Goal: Information Seeking & Learning: Learn about a topic

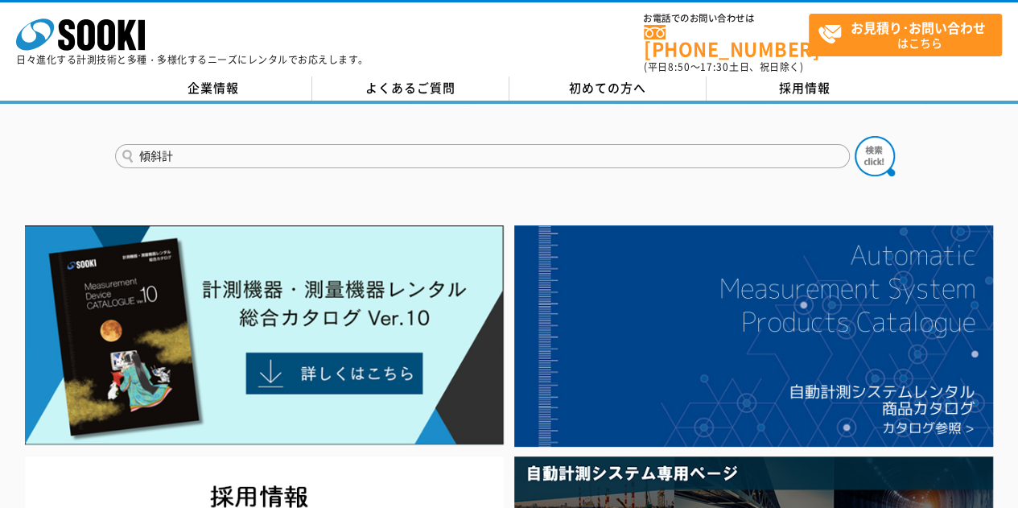
type input "傾斜計"
click at [855, 136] on button at bounding box center [875, 156] width 40 height 40
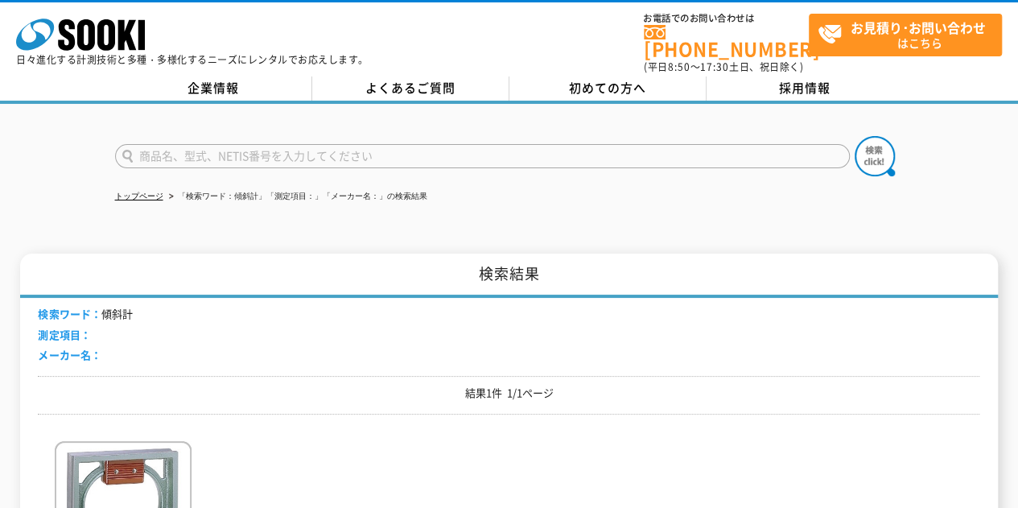
click at [251, 144] on input "text" at bounding box center [482, 156] width 735 height 24
type input "傾斜"
click at [855, 136] on button at bounding box center [875, 156] width 40 height 40
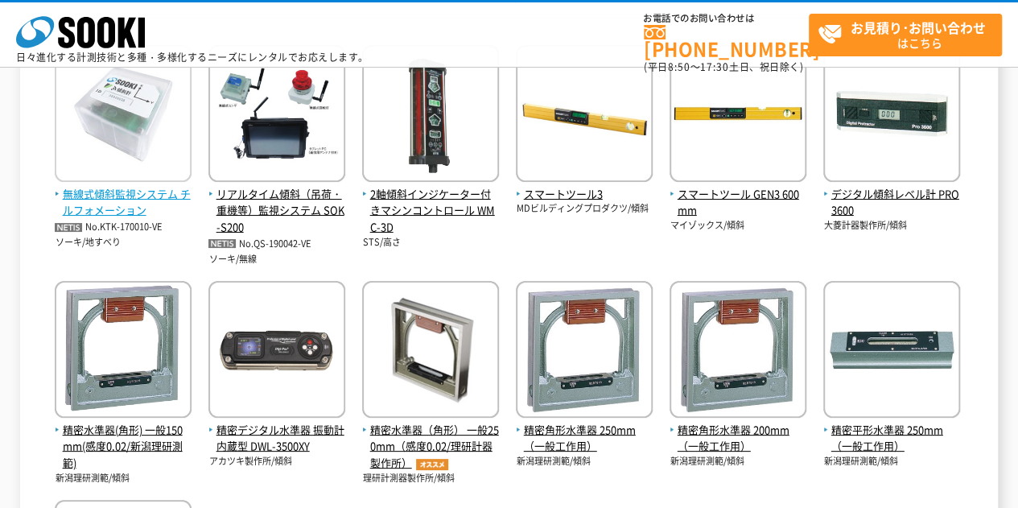
scroll to position [241, 0]
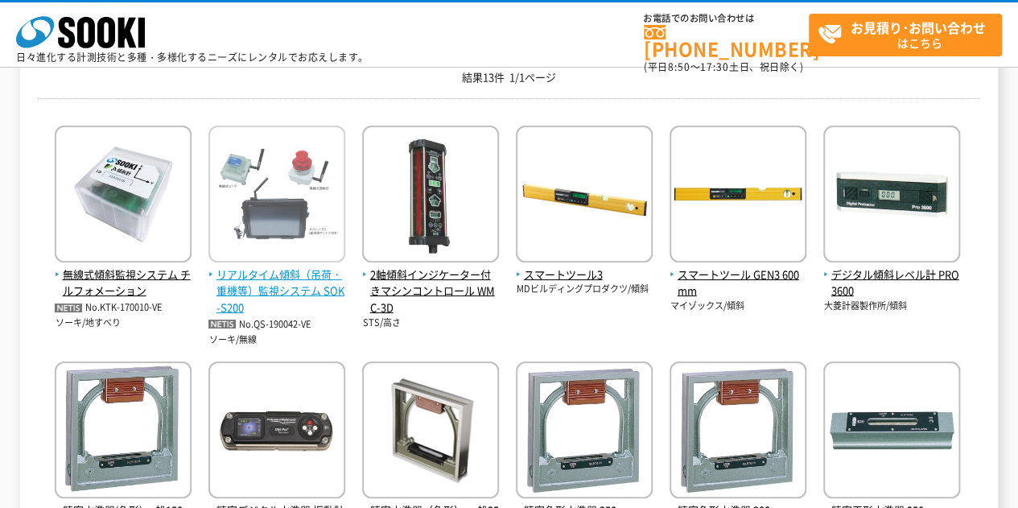
click at [300, 224] on img at bounding box center [276, 196] width 137 height 141
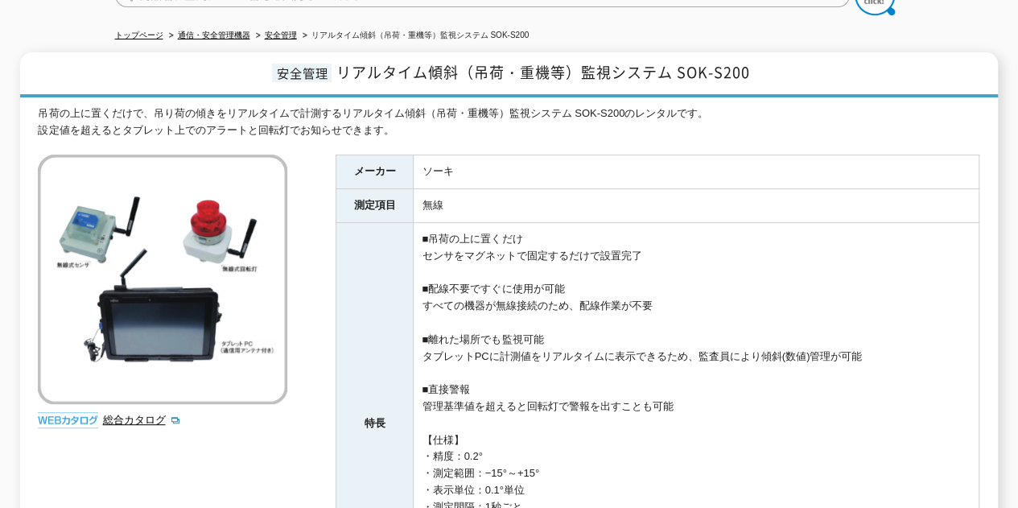
scroll to position [80, 0]
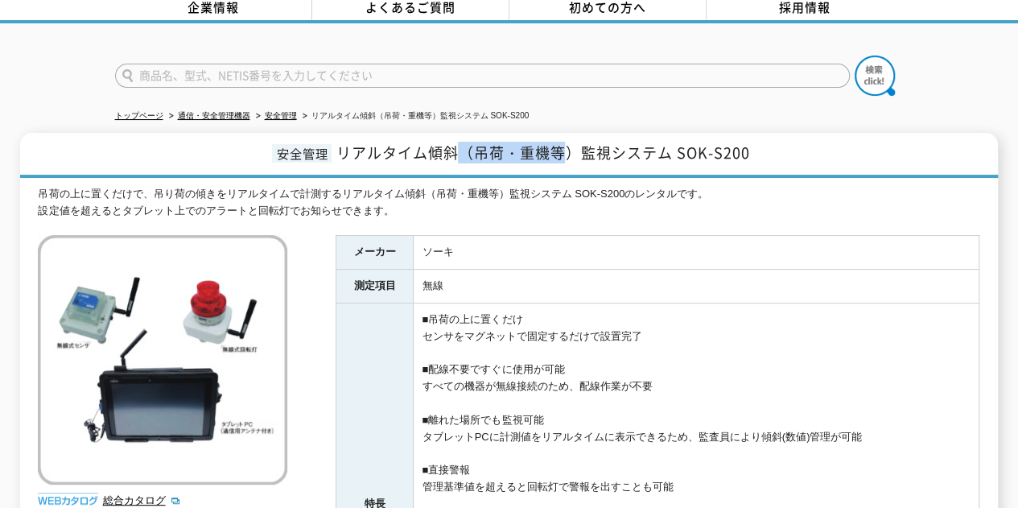
drag, startPoint x: 566, startPoint y: 147, endPoint x: 459, endPoint y: 150, distance: 107.1
click at [460, 149] on span "リアルタイム傾斜（吊荷・重機等）監視システム SOK-S200" at bounding box center [543, 153] width 414 height 22
click at [428, 364] on td "■吊荷の上に置くだけ センサをマグネットで固定するだけで設置完了 ■配線不要ですぐに使用が可能 すべての機器が無線接続のため、配線作業が不要 ■離れた場所でも…" at bounding box center [697, 504] width 566 height 402
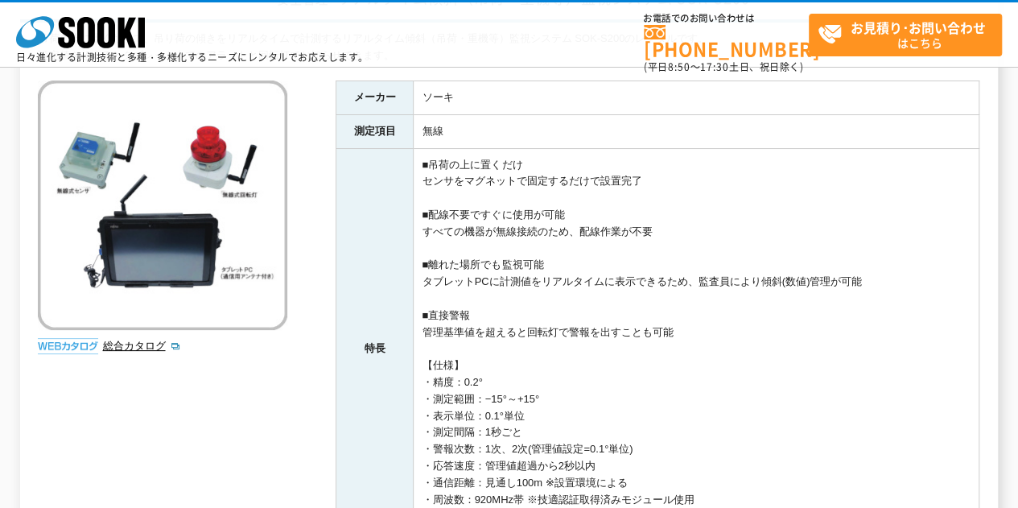
scroll to position [241, 0]
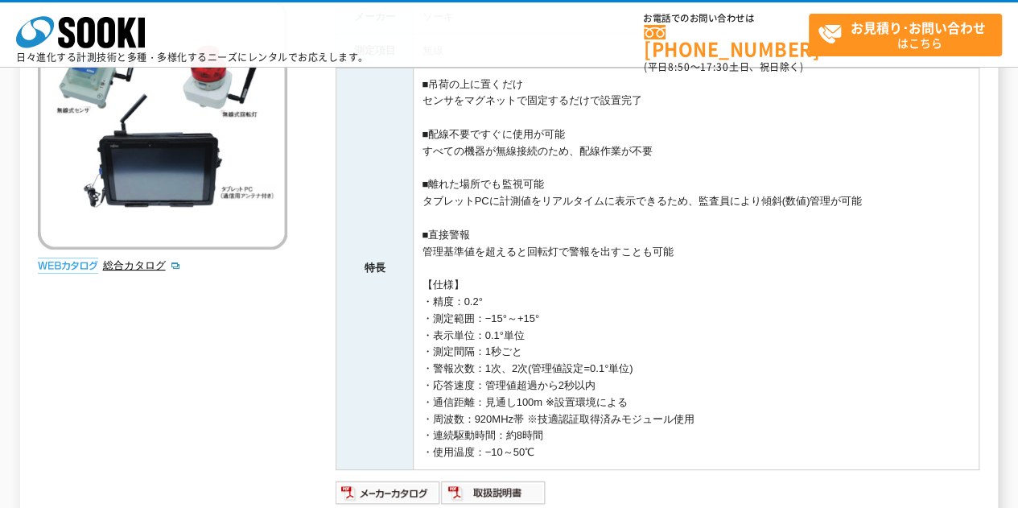
drag, startPoint x: 505, startPoint y: 299, endPoint x: 430, endPoint y: 299, distance: 74.8
click at [429, 298] on td "■吊荷の上に置くだけ センサをマグネットで固定するだけで設置完了 ■配線不要ですぐに使用が可能 すべての機器が無線接続のため、配線作業が不要 ■離れた場所でも…" at bounding box center [697, 269] width 566 height 402
click at [475, 357] on td "■吊荷の上に置くだけ センサをマグネットで固定するだけで設置完了 ■配線不要ですぐに使用が可能 すべての機器が無線接続のため、配線作業が不要 ■離れた場所でも…" at bounding box center [697, 269] width 566 height 402
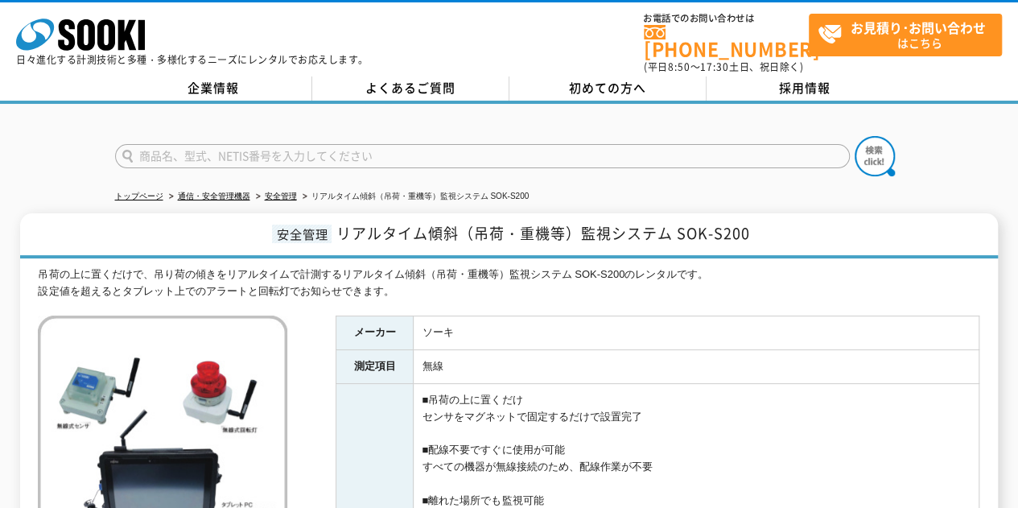
scroll to position [161, 0]
